Goal: Information Seeking & Learning: Learn about a topic

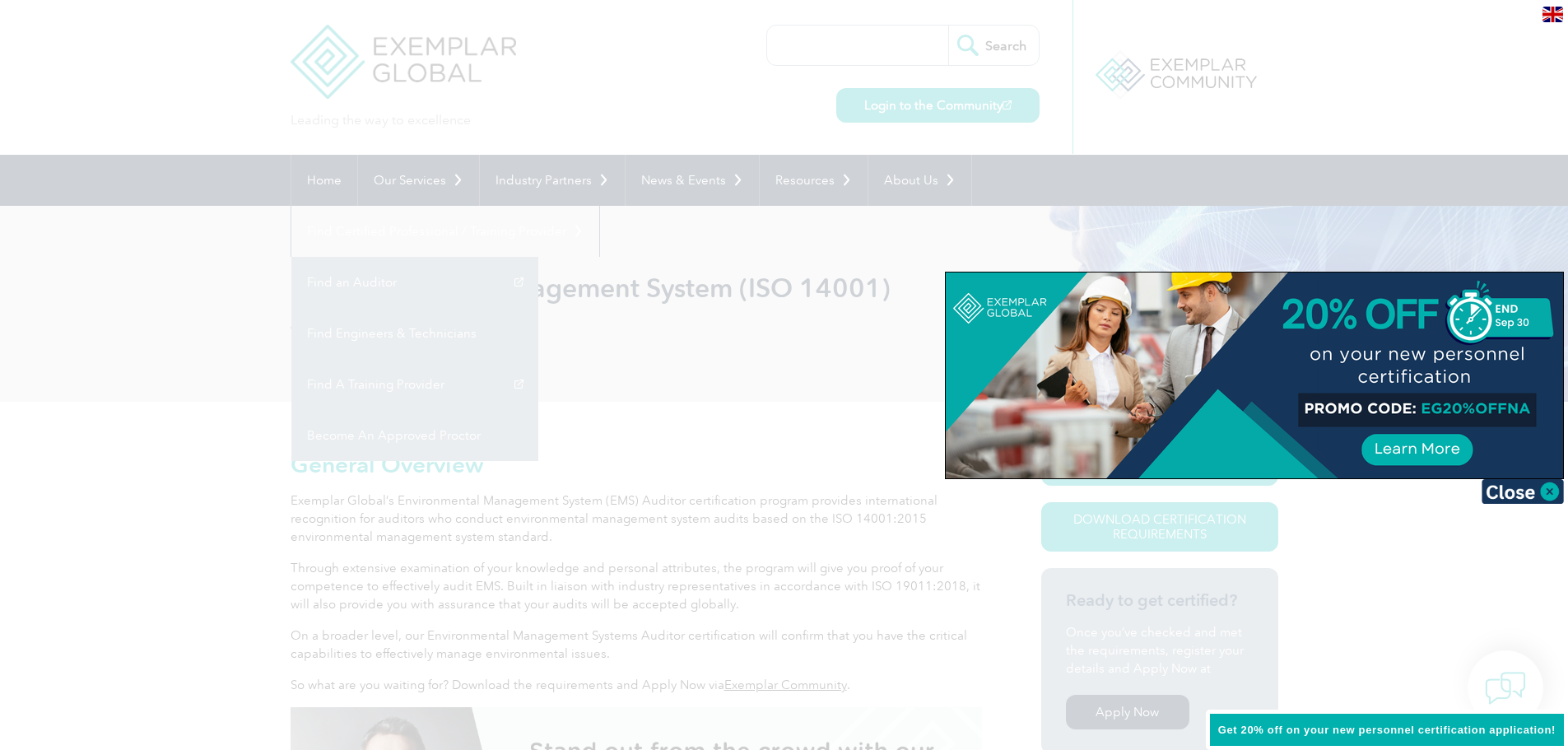
click at [167, 345] on div at bounding box center [784, 375] width 1568 height 750
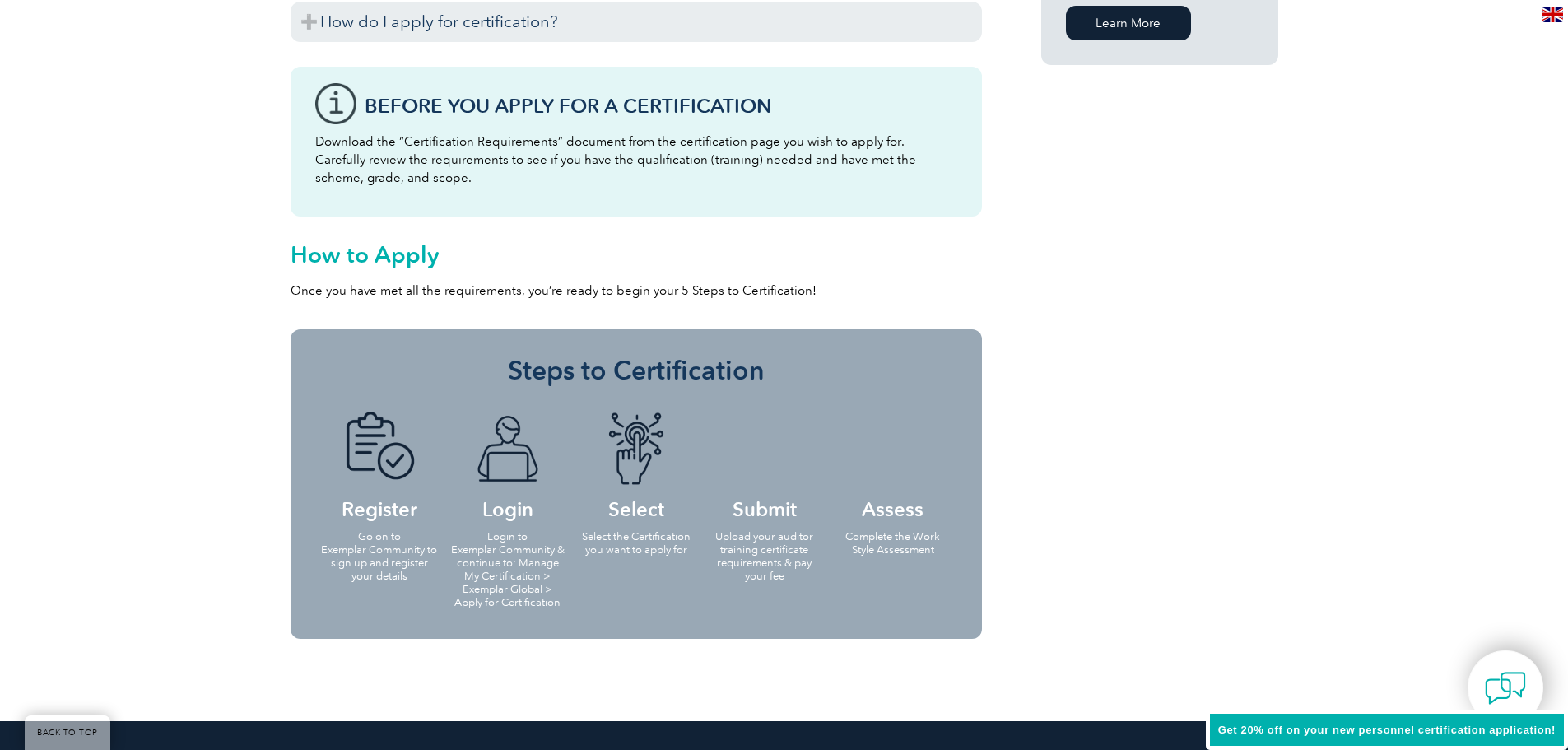
scroll to position [1481, 0]
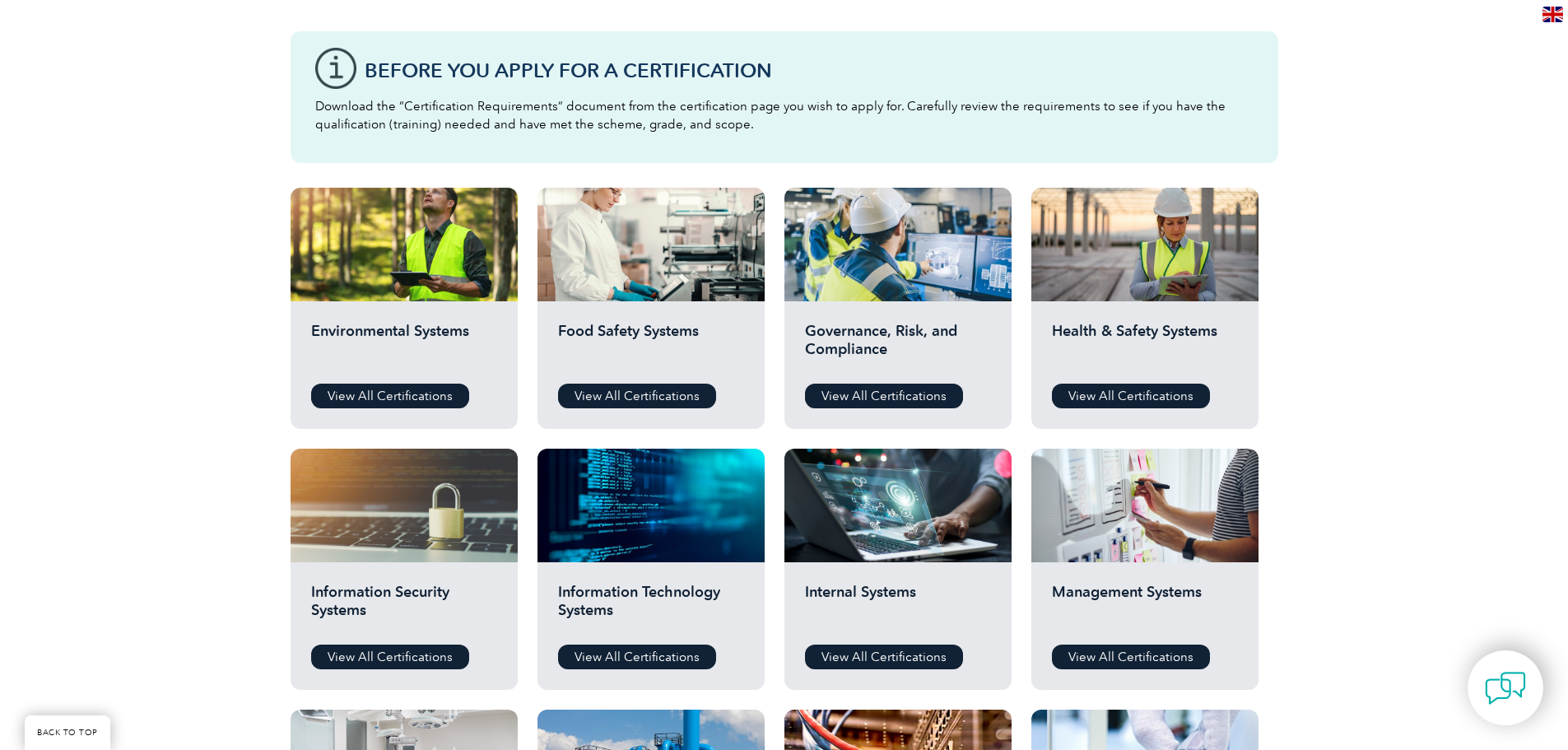
scroll to position [412, 0]
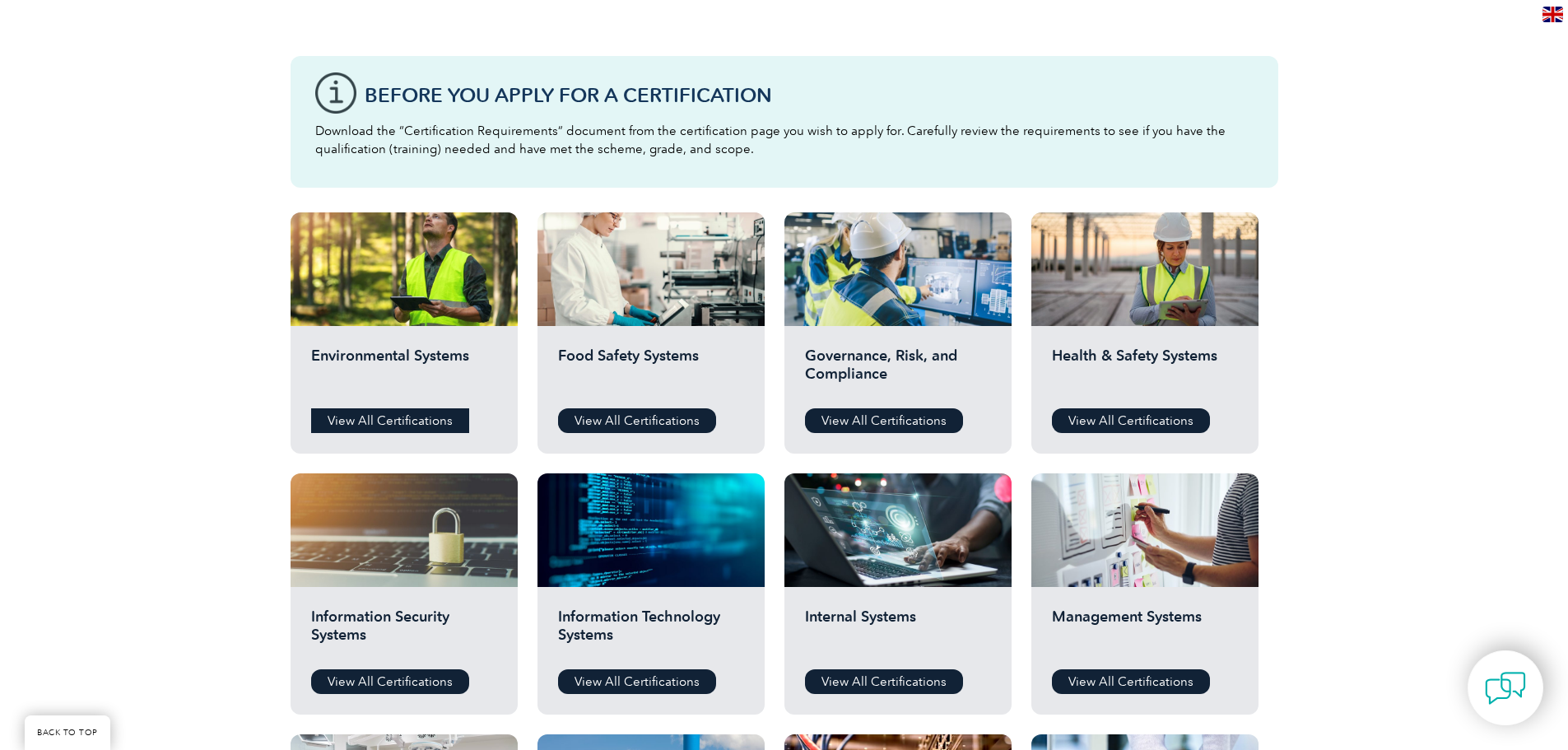
click at [448, 421] on link "View All Certifications" at bounding box center [390, 420] width 158 height 25
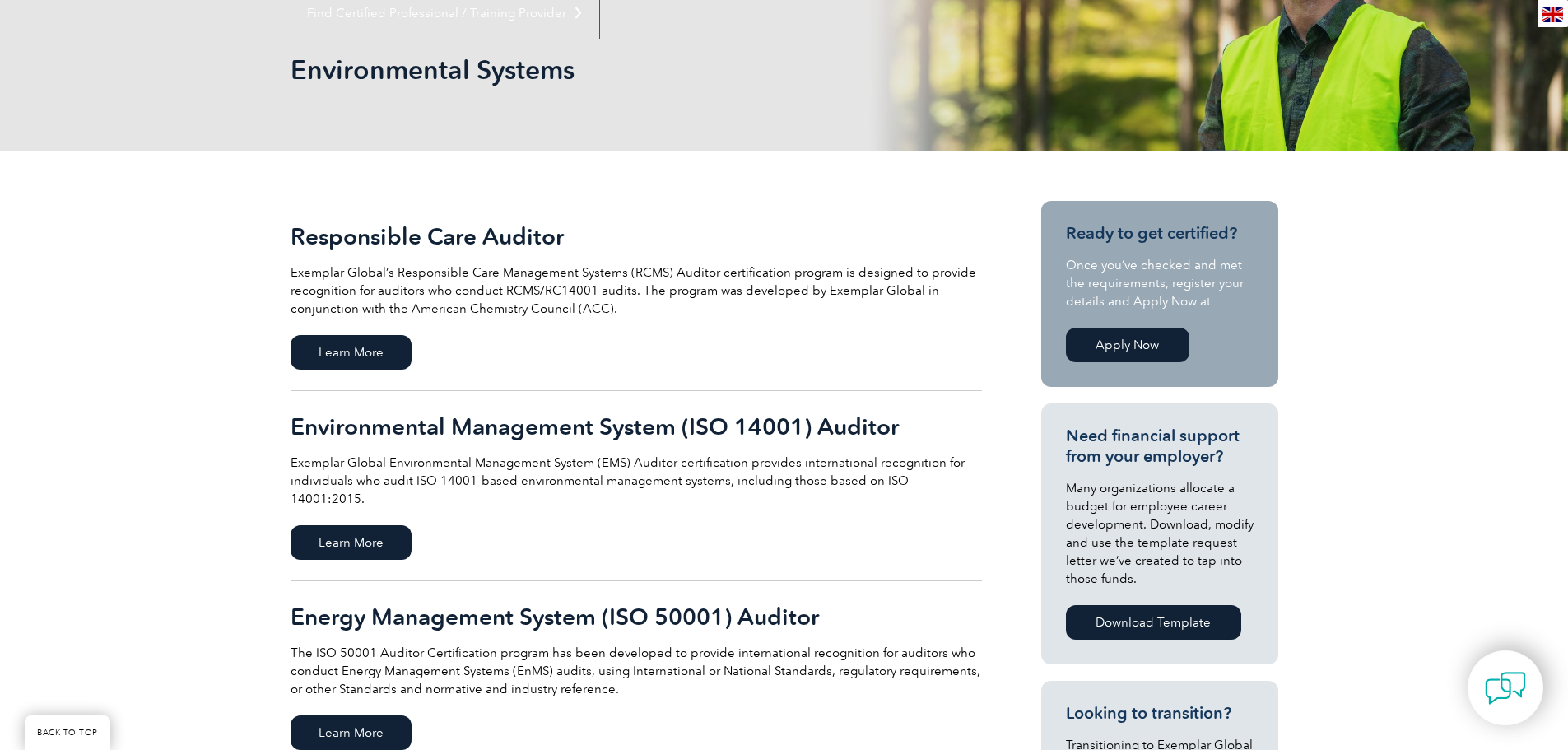
scroll to position [247, 0]
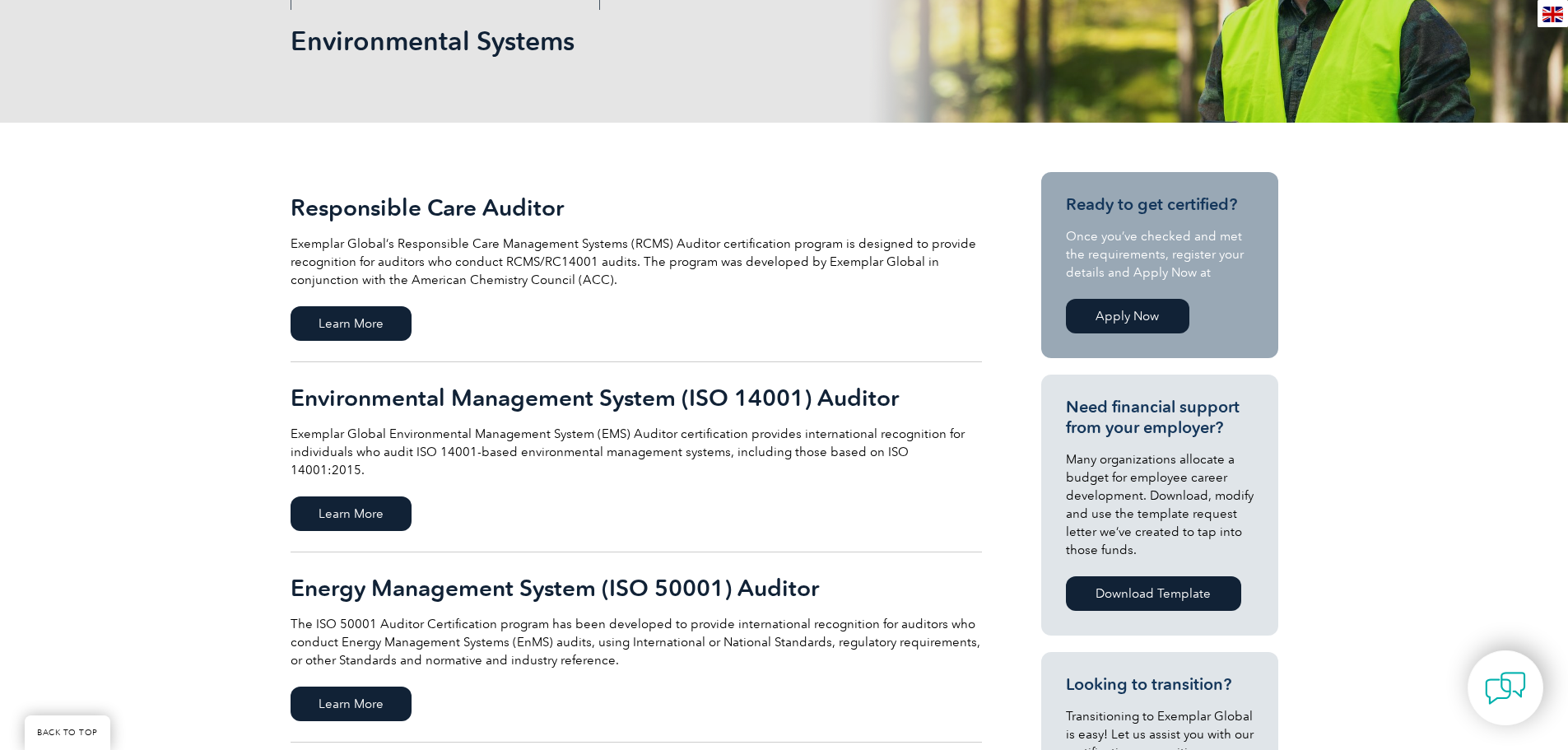
click at [538, 574] on h2 "Energy Management System (ISO 50001) Auditor" at bounding box center [635, 587] width 691 height 26
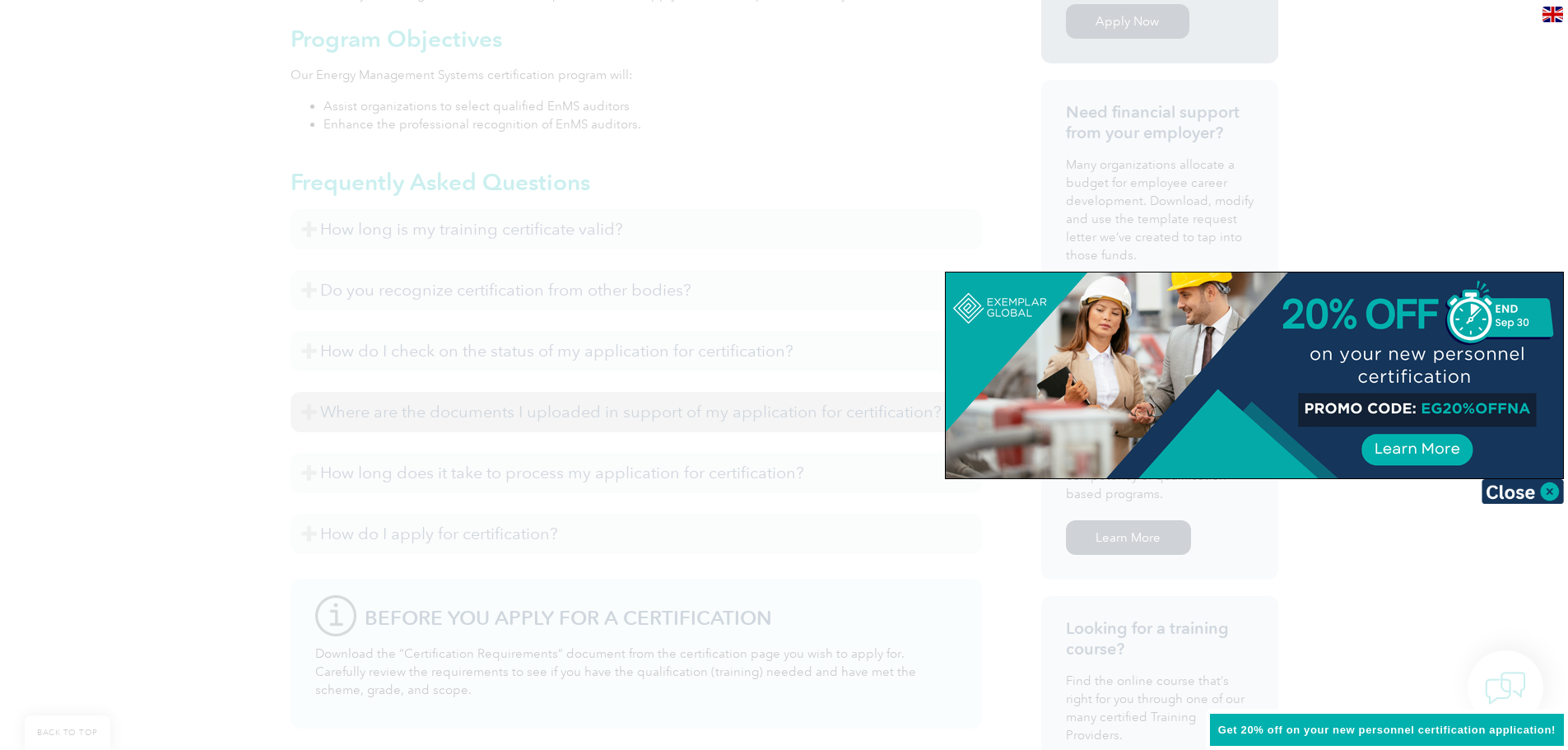
scroll to position [670, 0]
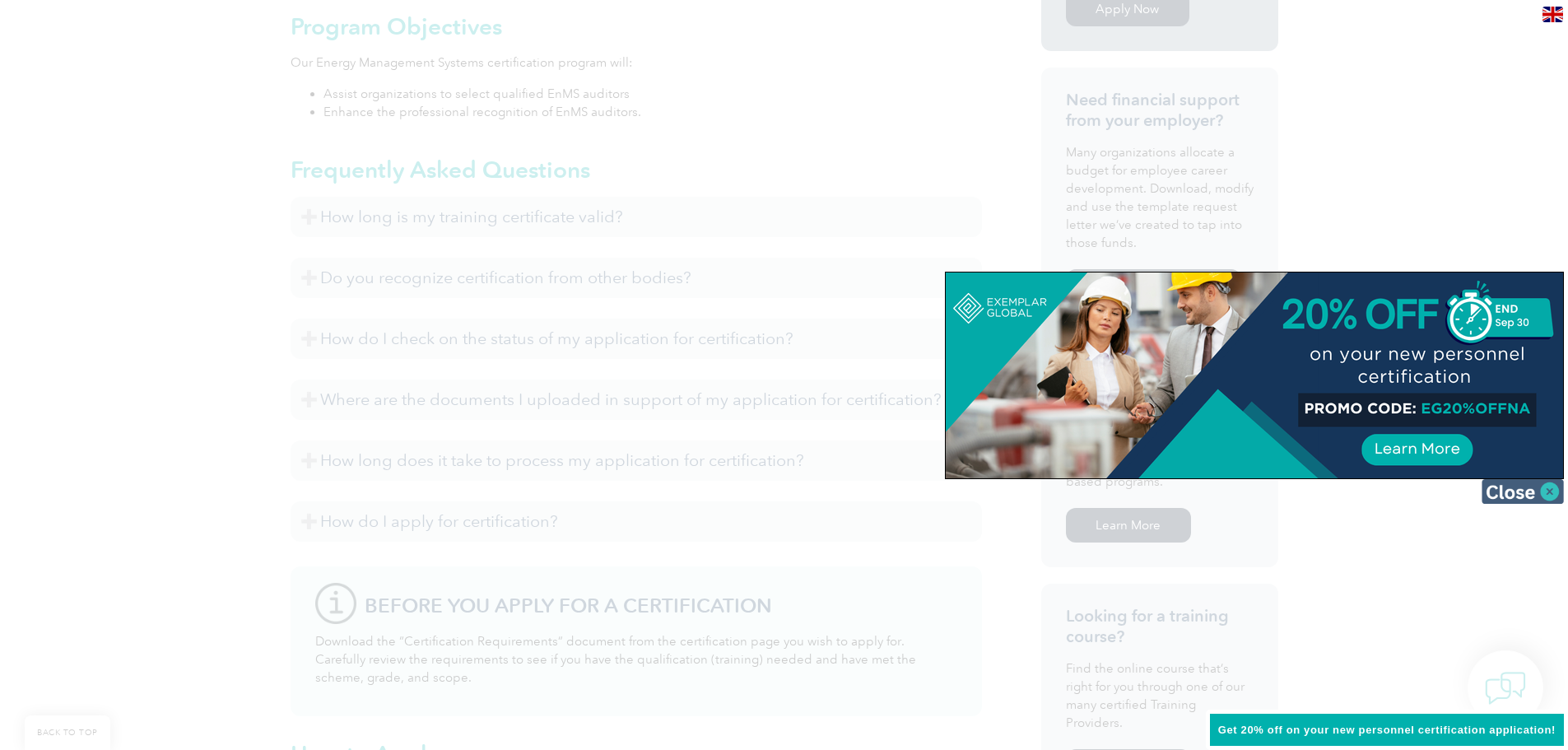
click at [1524, 502] on img at bounding box center [1522, 491] width 83 height 25
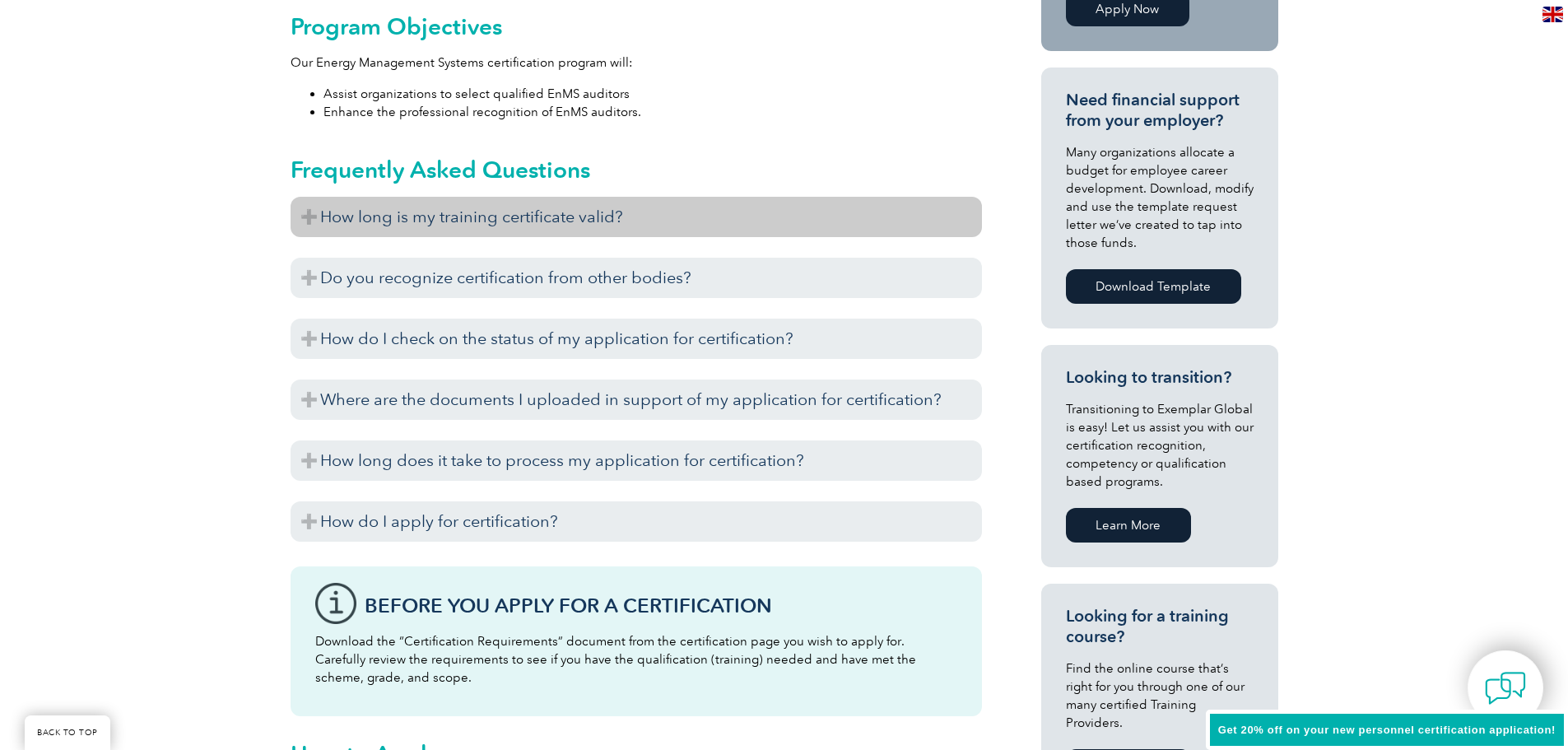
click at [573, 199] on h3 "How long is my training certificate valid?" at bounding box center [635, 216] width 691 height 40
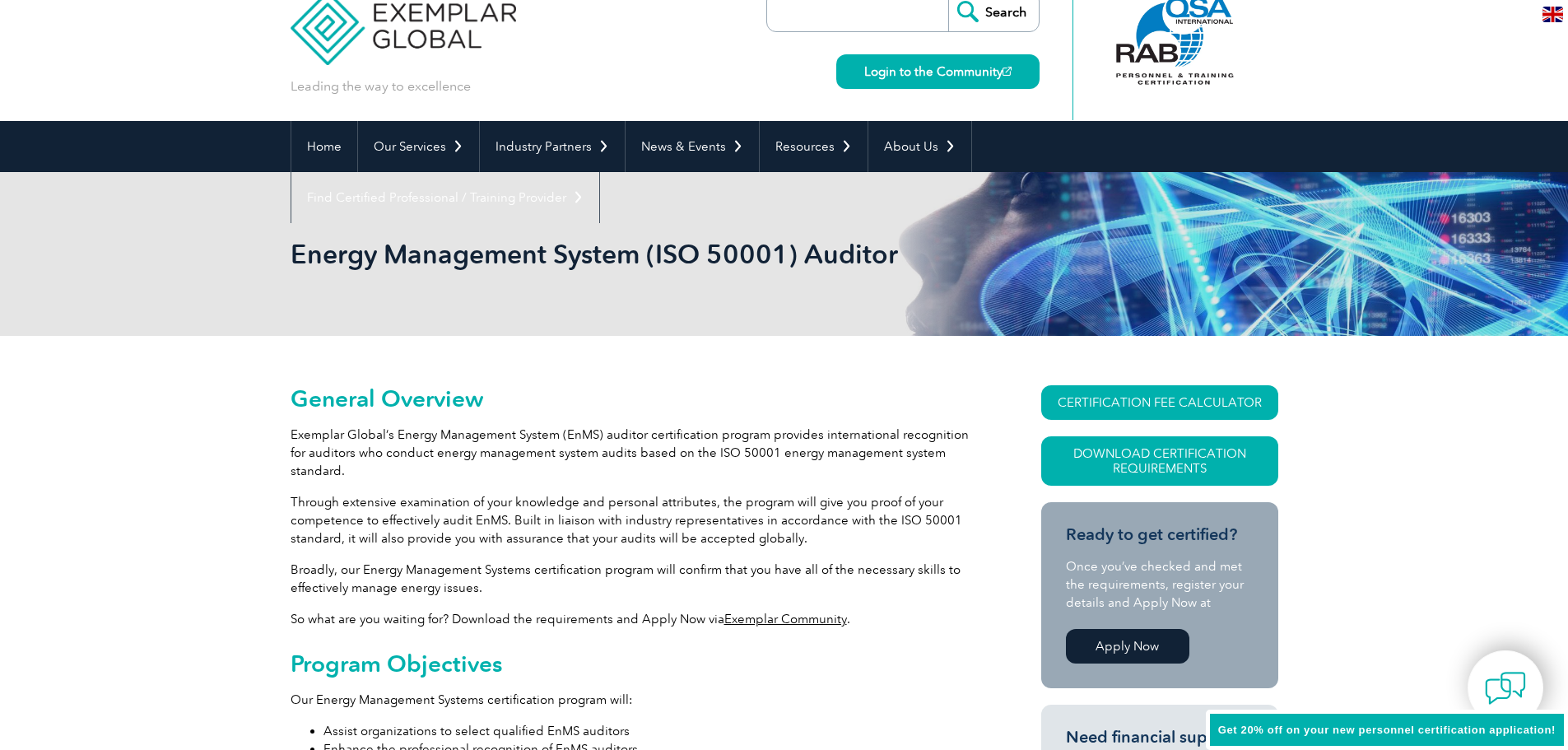
scroll to position [0, 0]
